Goal: Information Seeking & Learning: Learn about a topic

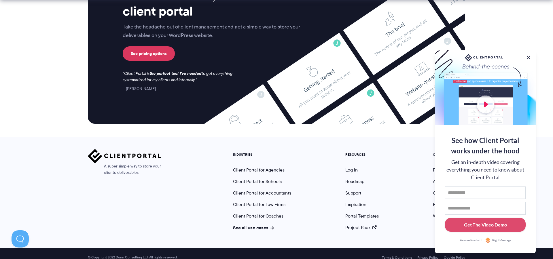
scroll to position [2390, 0]
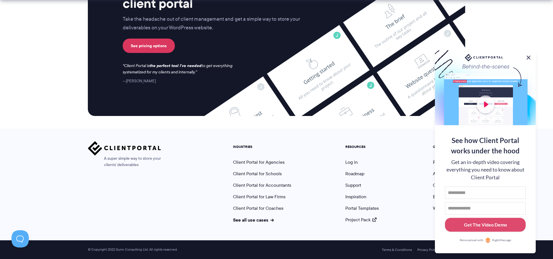
click at [531, 55] on button at bounding box center [528, 57] width 7 height 7
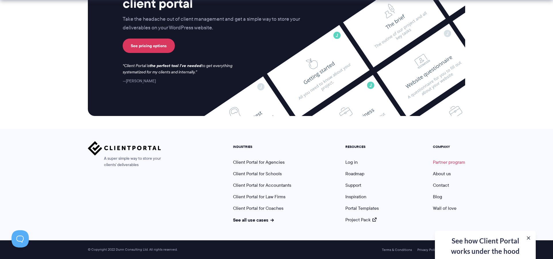
click at [438, 160] on link "Partner program" at bounding box center [449, 162] width 32 height 7
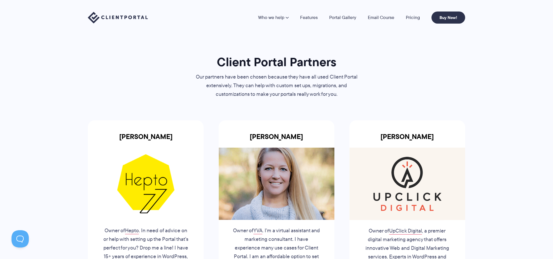
click at [404, 17] on li "Pricing" at bounding box center [413, 17] width 26 height 5
click at [407, 19] on link "Pricing" at bounding box center [413, 17] width 14 height 5
click at [409, 18] on link "Pricing" at bounding box center [413, 17] width 14 height 5
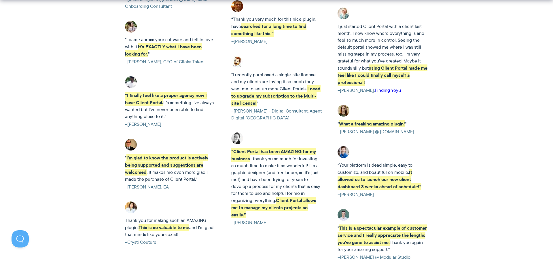
scroll to position [1110, 0]
